Goal: Check status: Check status

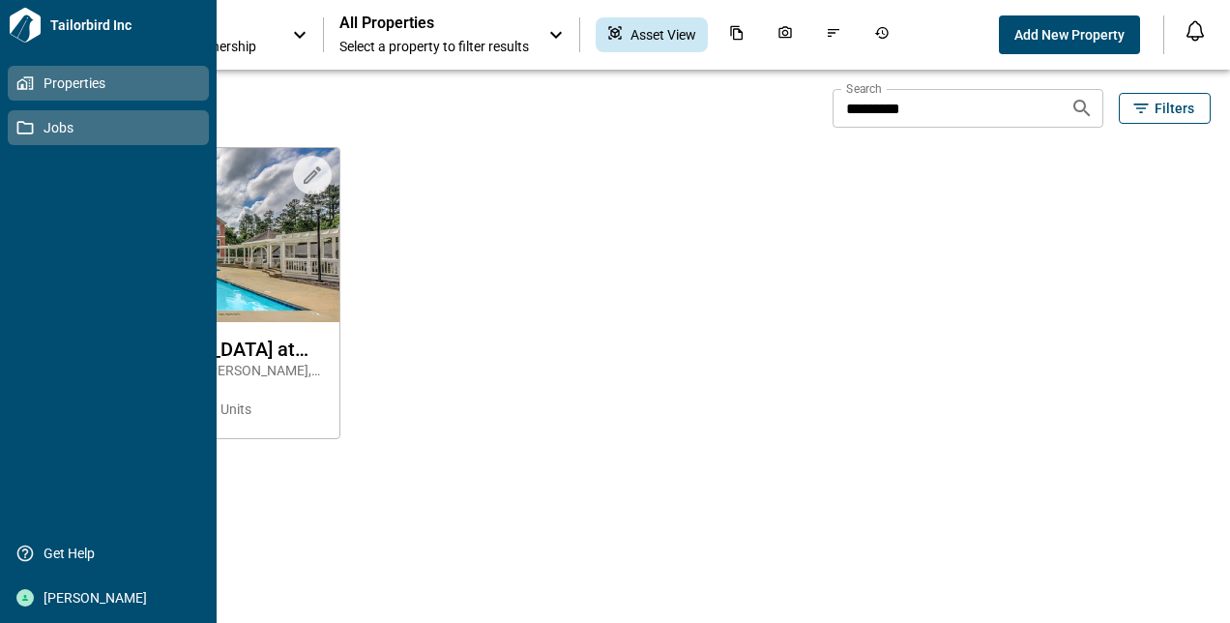
click at [50, 127] on span "Jobs" at bounding box center [112, 127] width 157 height 19
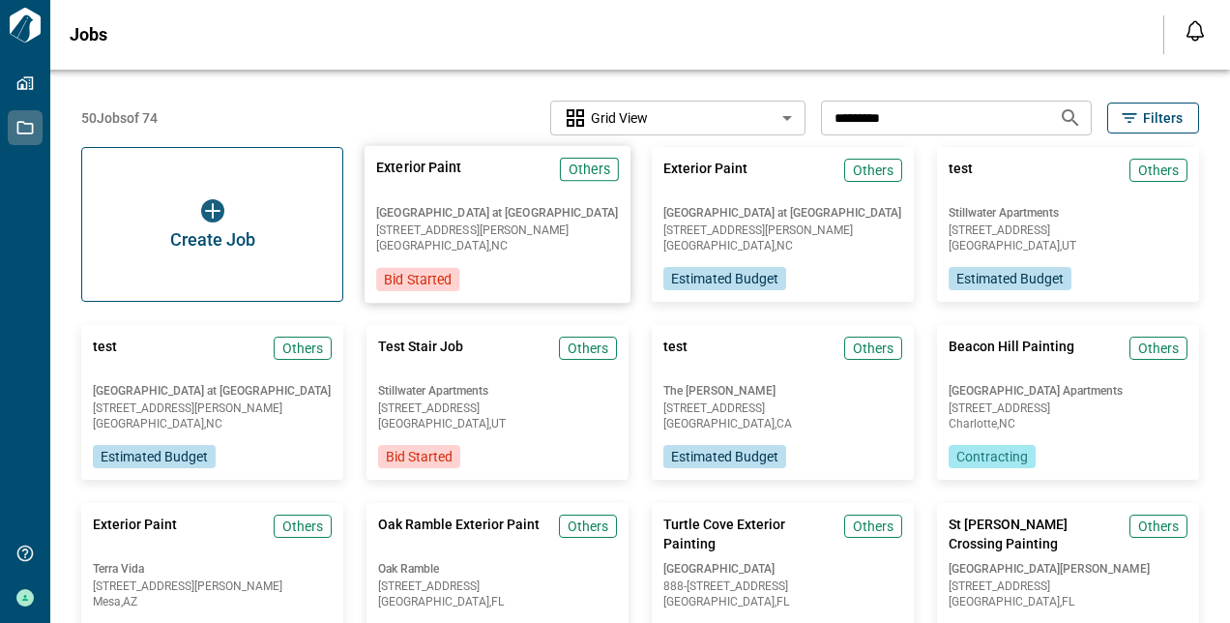
click at [511, 236] on div "[GEOGRAPHIC_DATA] at [GEOGRAPHIC_DATA] [STREET_ADDRESS][PERSON_NAME]" at bounding box center [497, 228] width 243 height 47
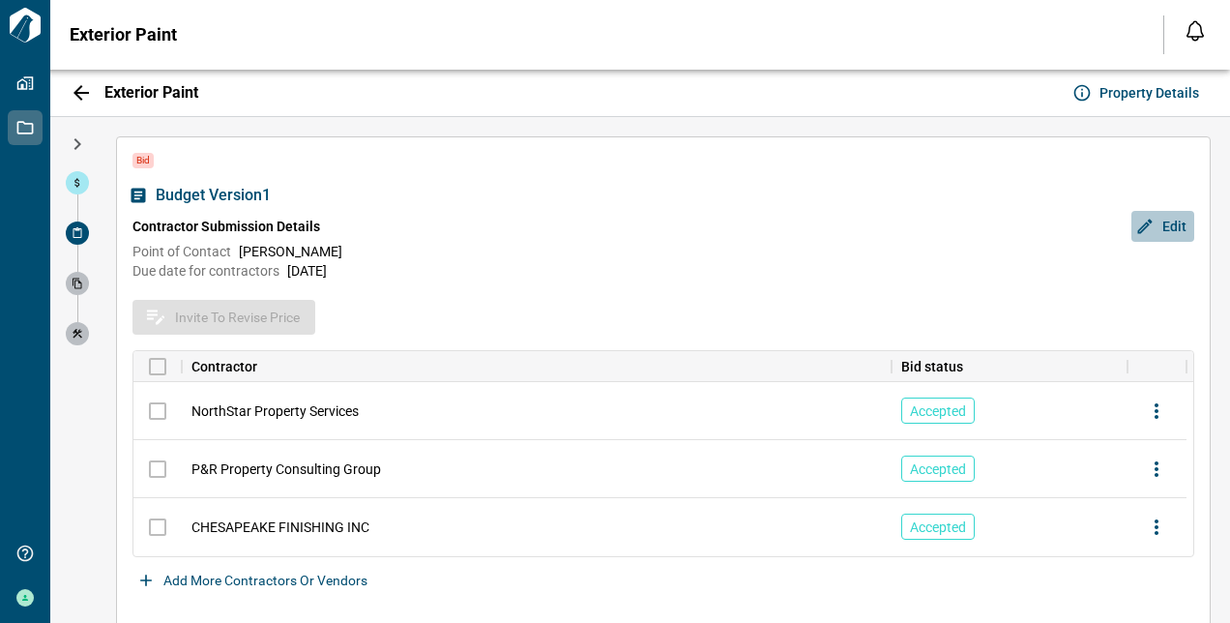
click at [1164, 227] on span "Edit" at bounding box center [1174, 226] width 24 height 19
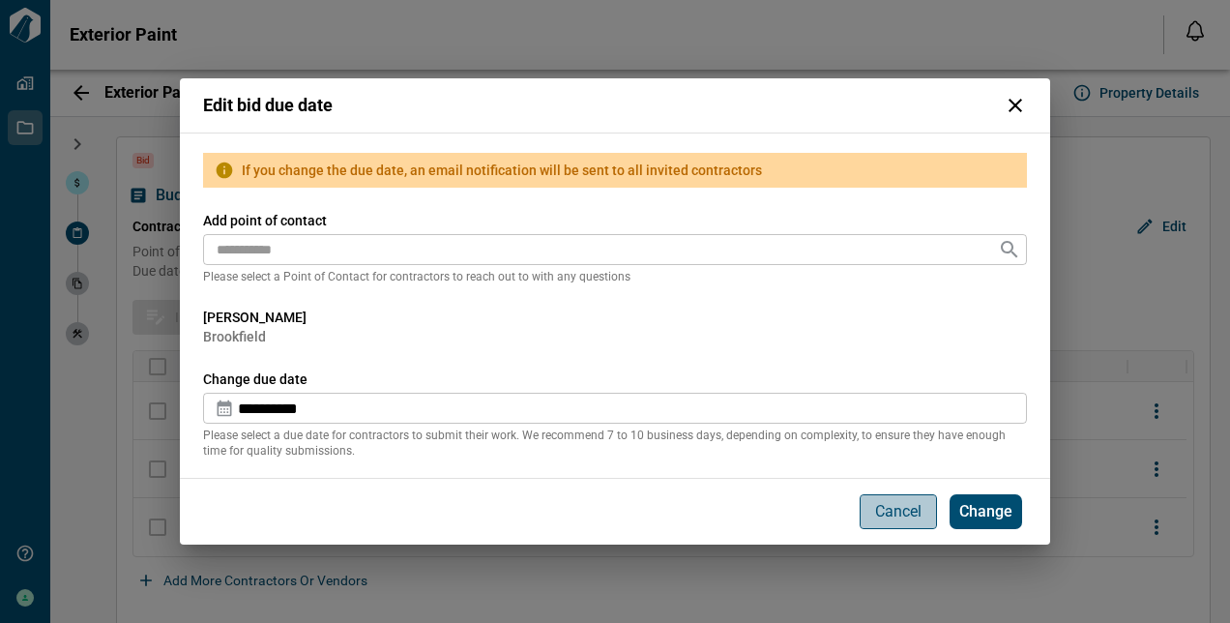
click at [904, 502] on p "Cancel" at bounding box center [898, 511] width 46 height 23
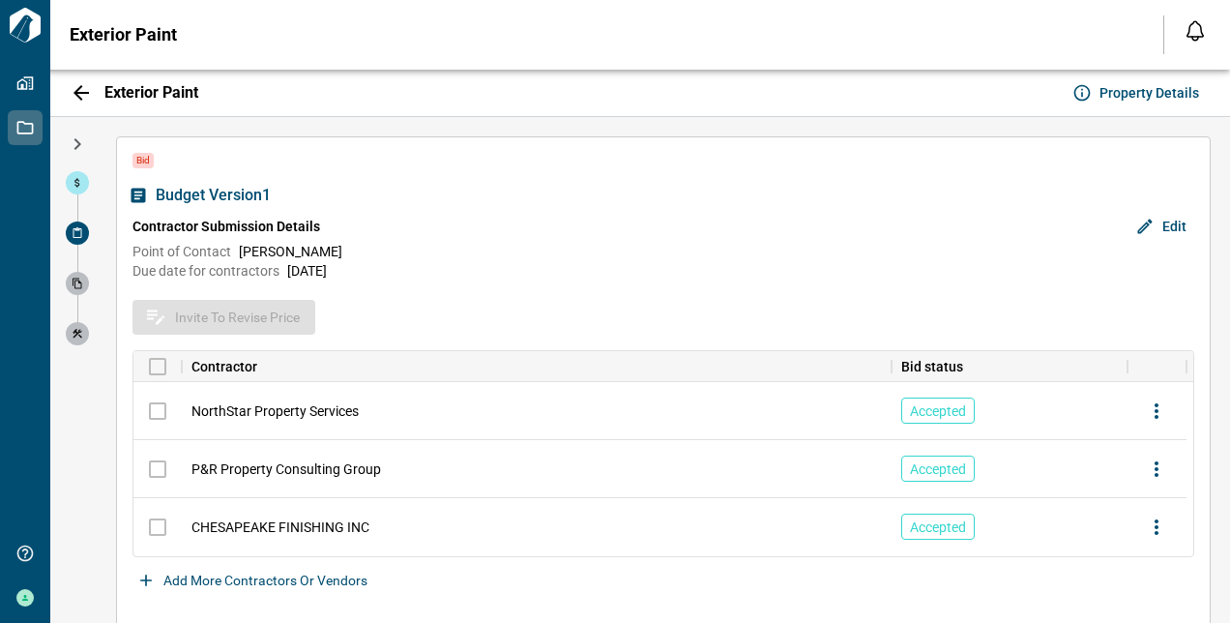
click at [79, 285] on icon at bounding box center [78, 283] width 12 height 12
click at [460, 208] on div "Budget Version 1 Contractor Submission Details Edit Point of Contact [PERSON_NA…" at bounding box center [662, 230] width 1061 height 101
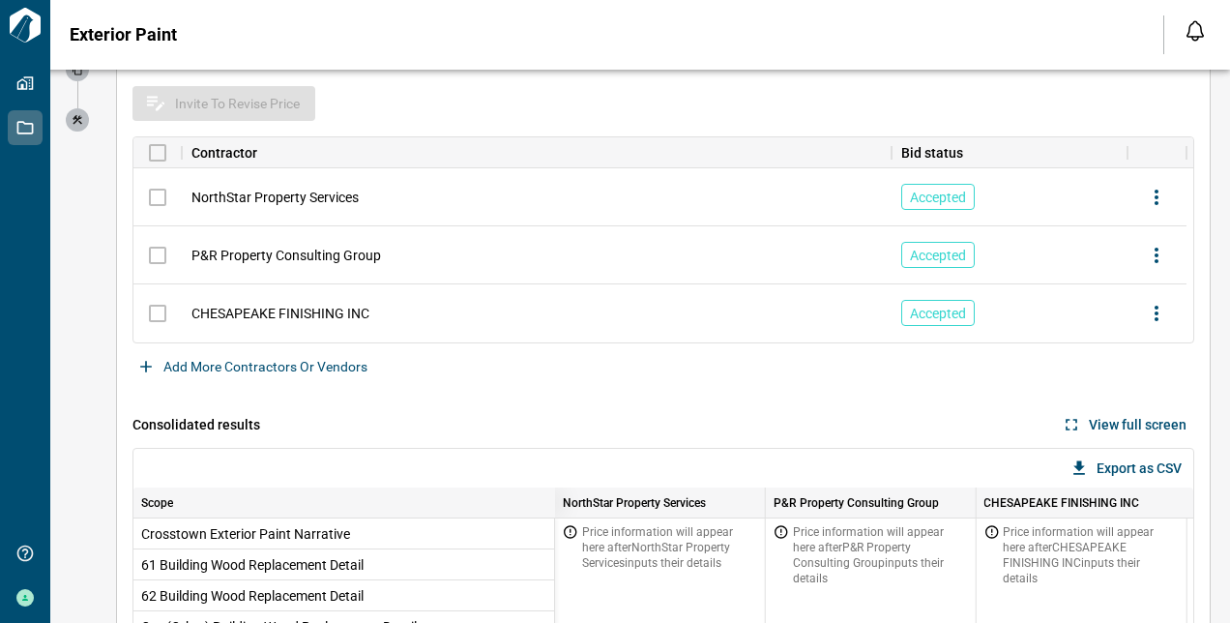
scroll to position [11, 0]
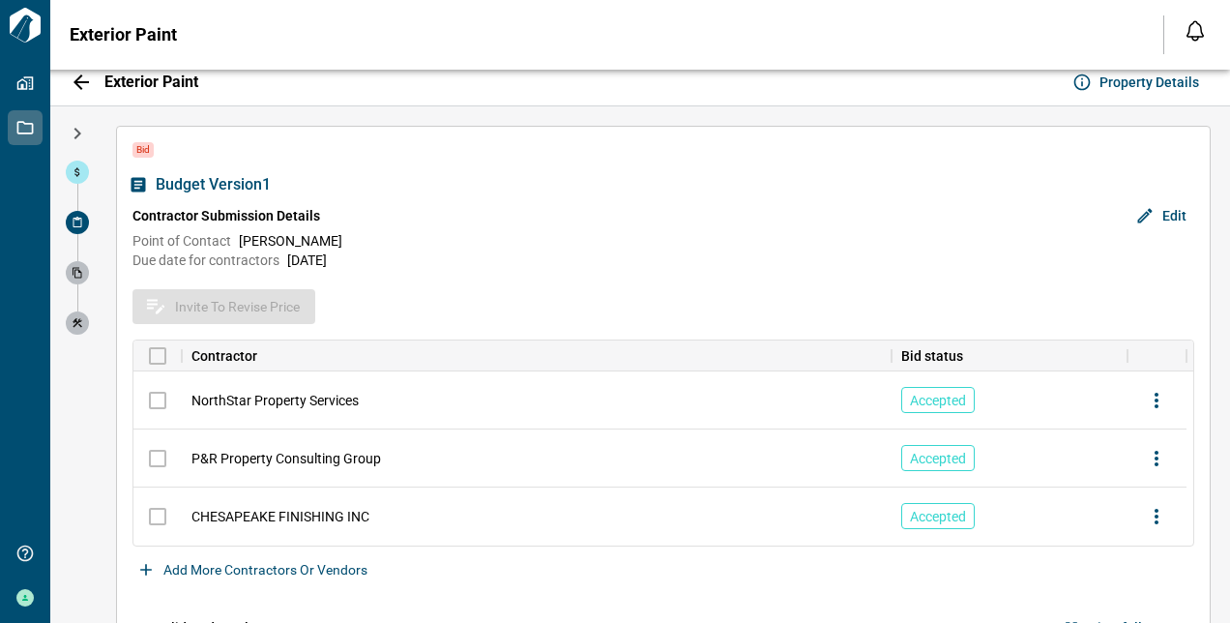
click at [77, 217] on icon at bounding box center [77, 222] width 9 height 11
click at [70, 217] on span at bounding box center [77, 222] width 23 height 23
click at [75, 274] on icon at bounding box center [78, 273] width 12 height 12
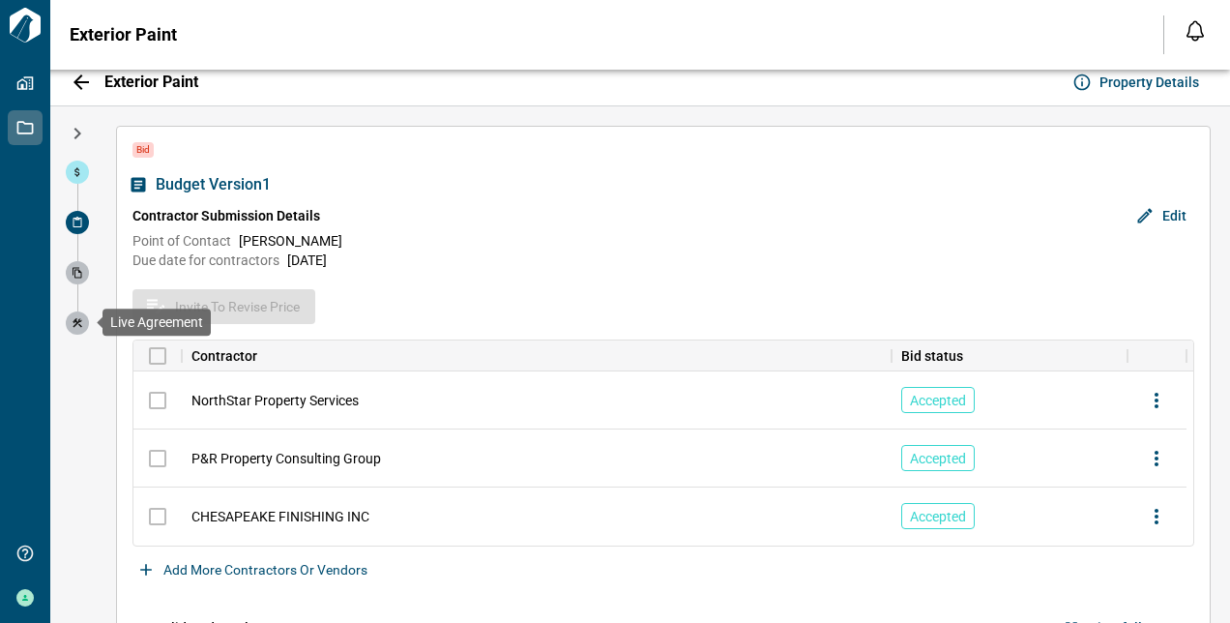
click at [75, 323] on icon at bounding box center [78, 322] width 10 height 9
